Goal: Navigation & Orientation: Find specific page/section

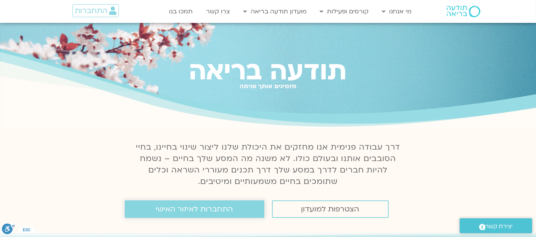
click at [143, 210] on link "התחברות לאיזור האישי" at bounding box center [195, 209] width 140 height 18
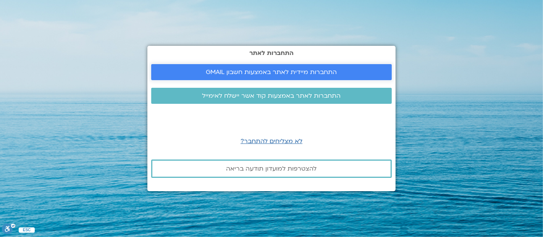
click at [223, 72] on span "התחברות מיידית לאתר באמצעות חשבון GMAIL" at bounding box center [271, 72] width 131 height 7
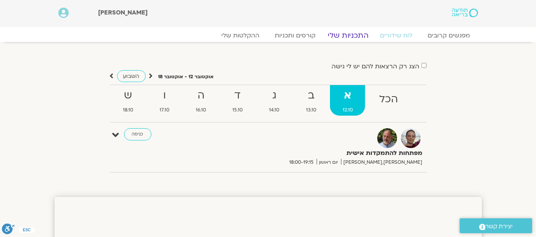
click at [334, 34] on link "התכניות שלי" at bounding box center [348, 35] width 59 height 9
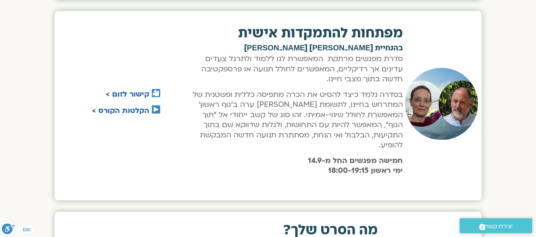
scroll to position [458, 0]
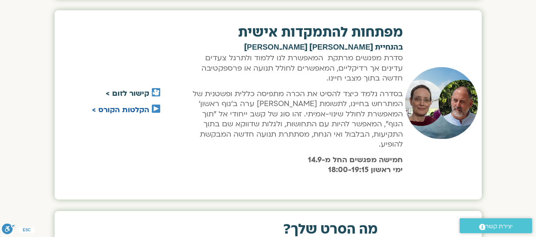
click at [132, 89] on link "קישור לזום >" at bounding box center [128, 94] width 44 height 10
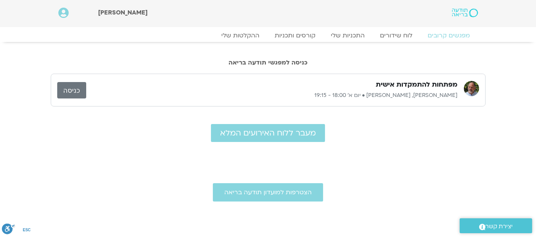
click at [73, 89] on link "כניסה" at bounding box center [71, 90] width 29 height 16
